Goal: Information Seeking & Learning: Get advice/opinions

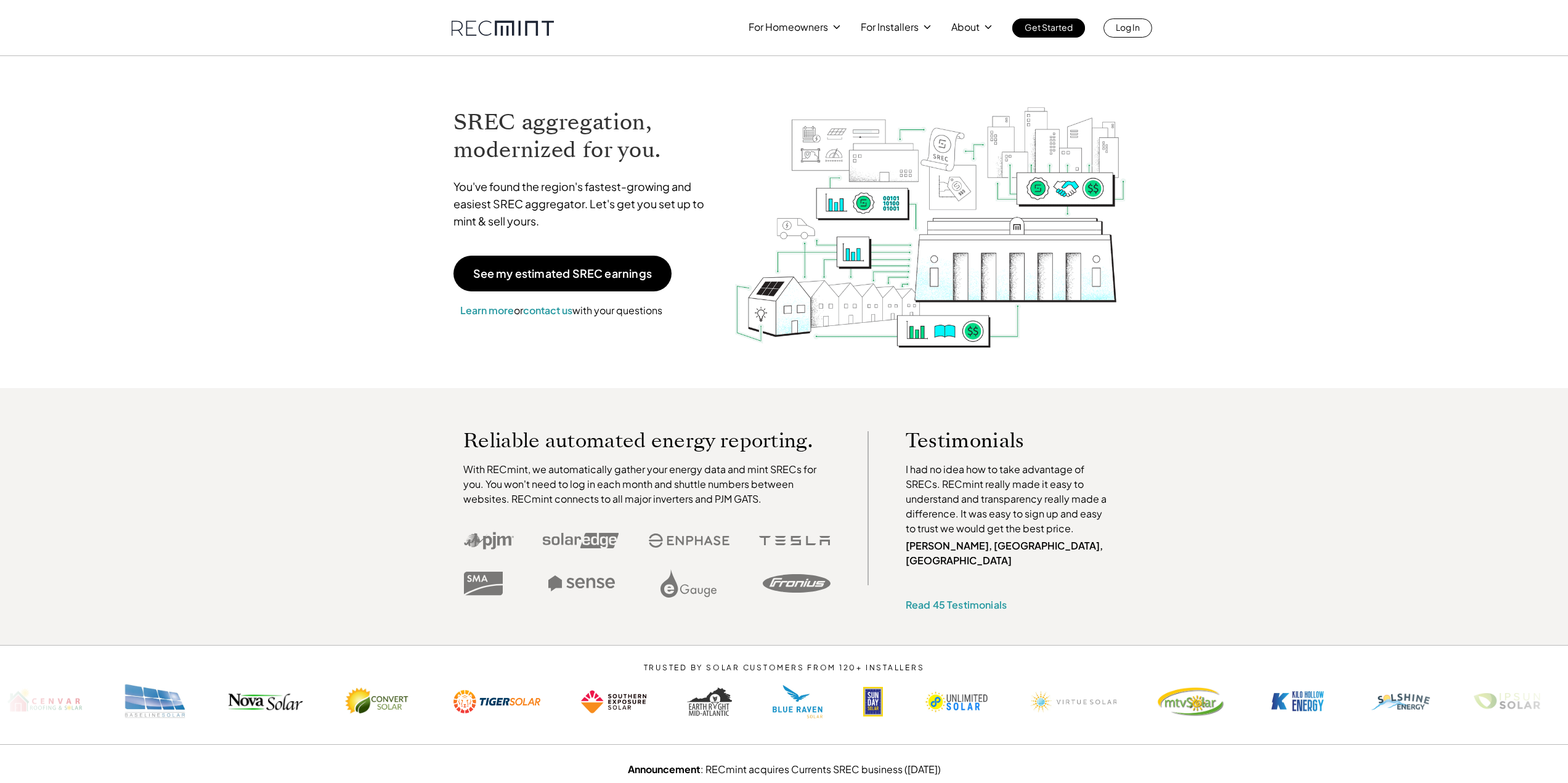
click at [607, 218] on p "You've found the region's fastest-growing and easiest SREC aggregator. Let's ge…" at bounding box center [584, 204] width 262 height 52
click at [800, 57] on p "Estimate my earnings" at bounding box center [795, 57] width 94 height 12
click at [772, 93] on p "Contact us" at bounding box center [772, 95] width 49 height 12
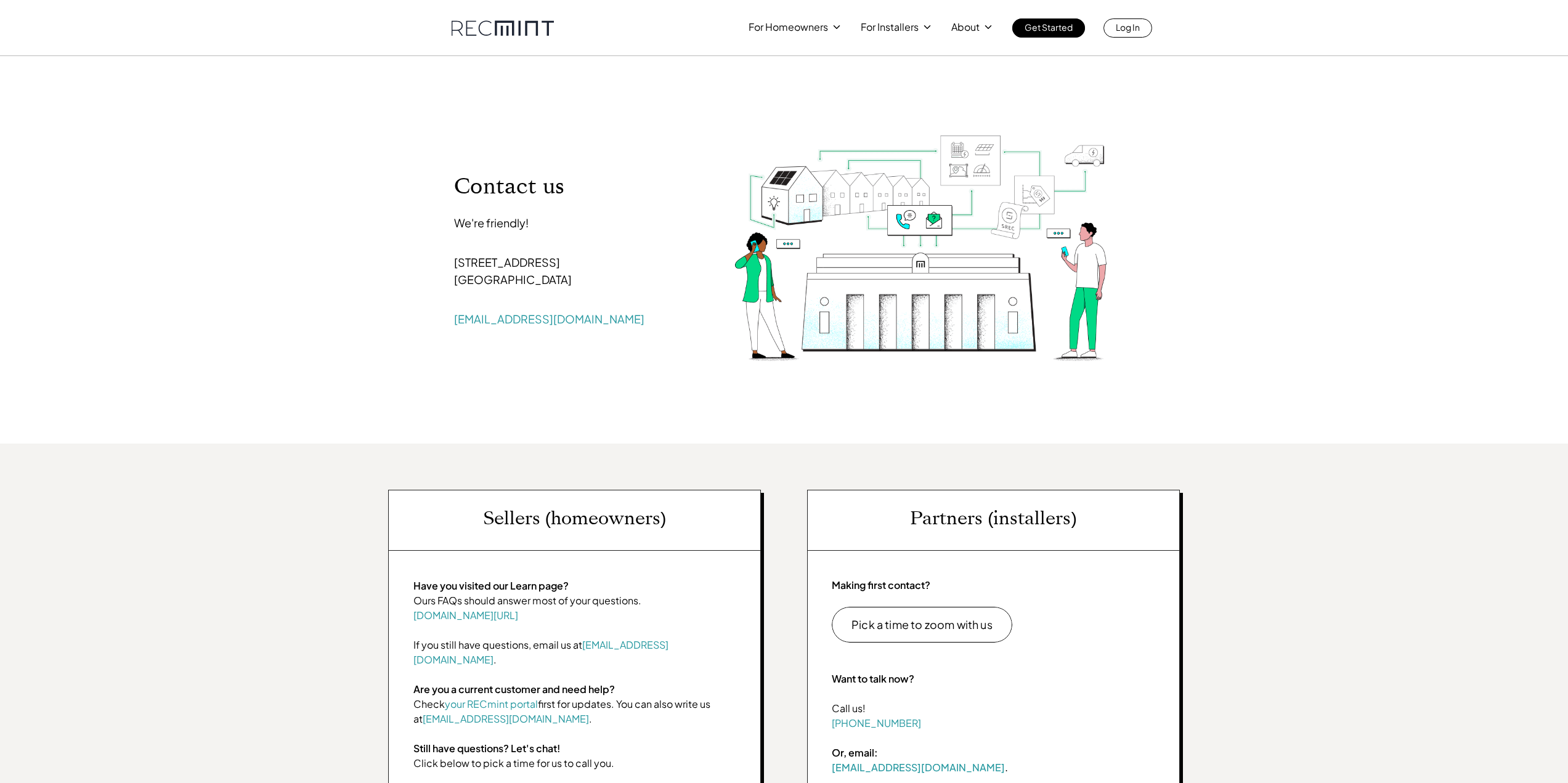
click at [1410, 205] on div "For Homeowners For Installers About Get Started Log In Contact us We're friendl…" at bounding box center [784, 597] width 1568 height 1195
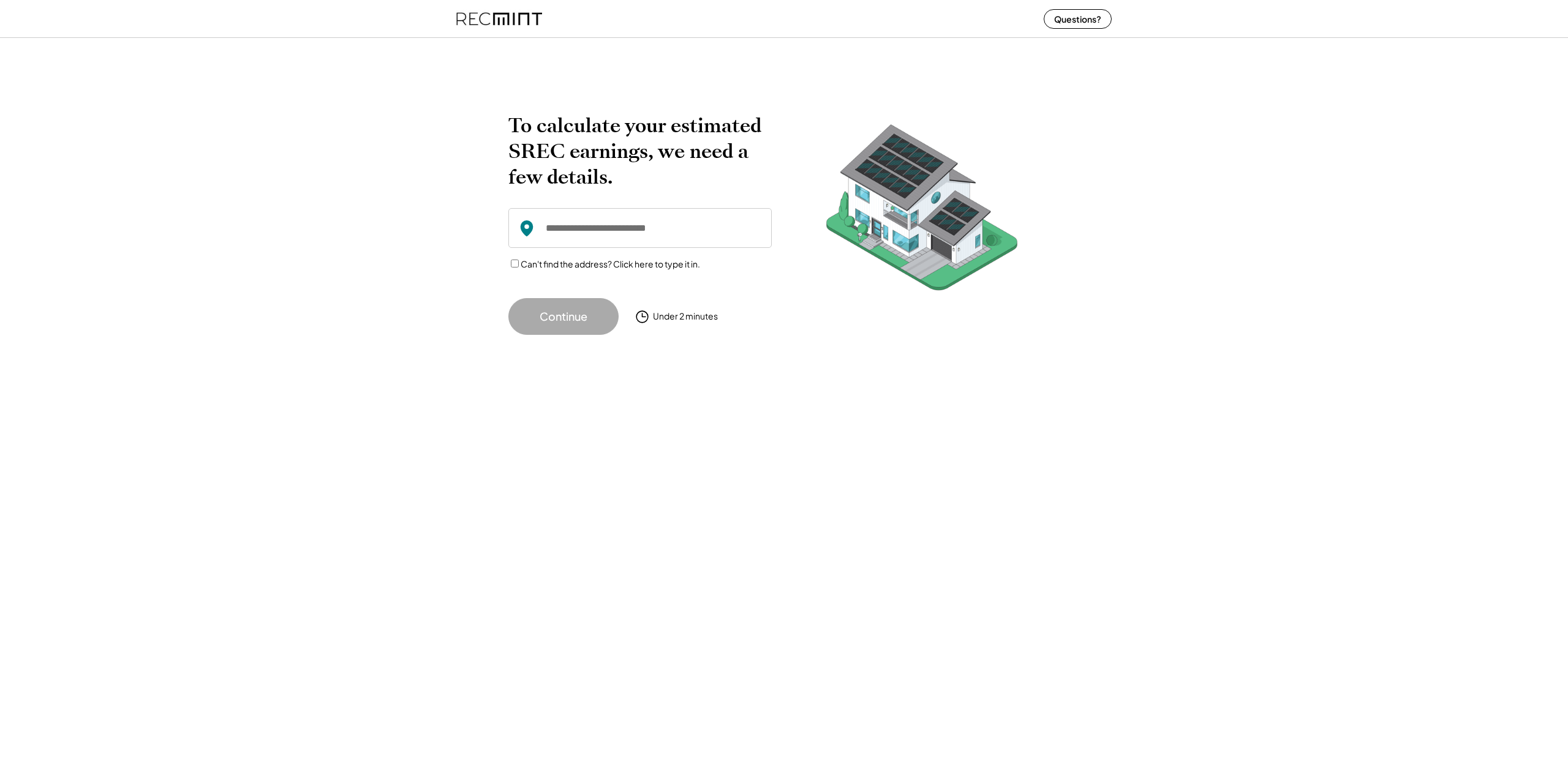
click at [561, 230] on input "input" at bounding box center [640, 228] width 264 height 40
